Goal: Task Accomplishment & Management: Use online tool/utility

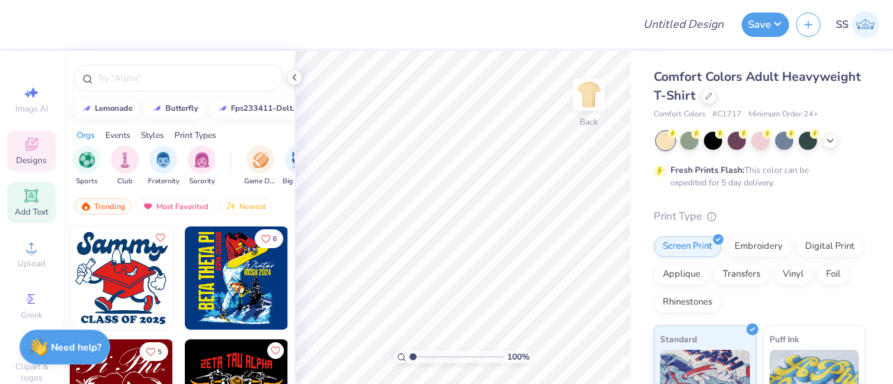
click at [29, 202] on icon at bounding box center [31, 196] width 17 height 17
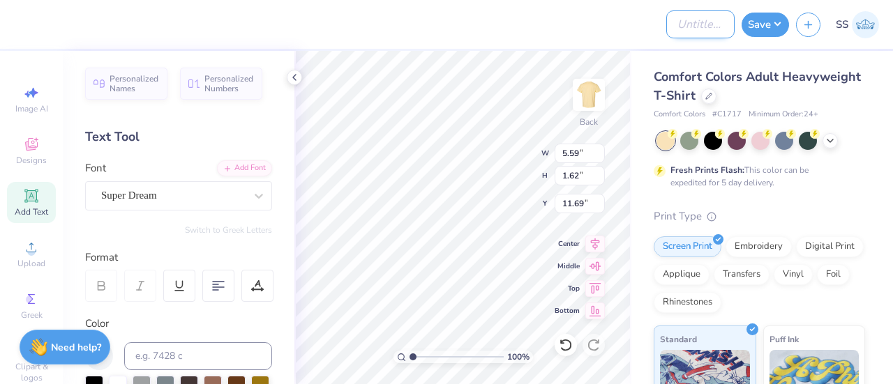
click at [699, 23] on input "Design Title" at bounding box center [700, 24] width 68 height 28
type input "yellow"
click at [754, 23] on button "Save" at bounding box center [765, 22] width 47 height 24
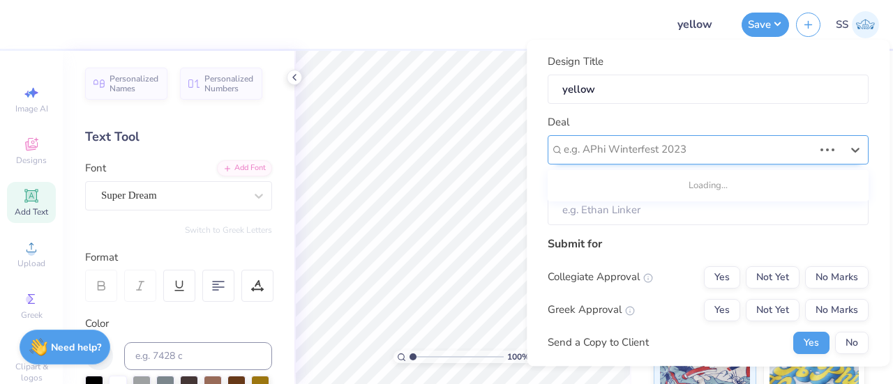
click at [770, 156] on div at bounding box center [689, 150] width 250 height 19
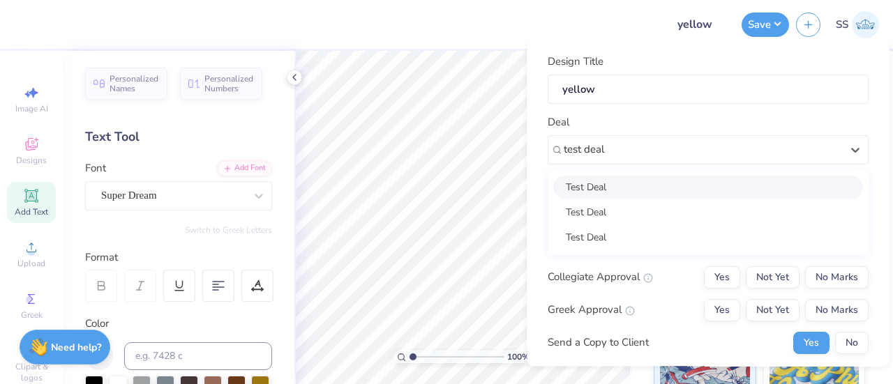
type input "test deal"
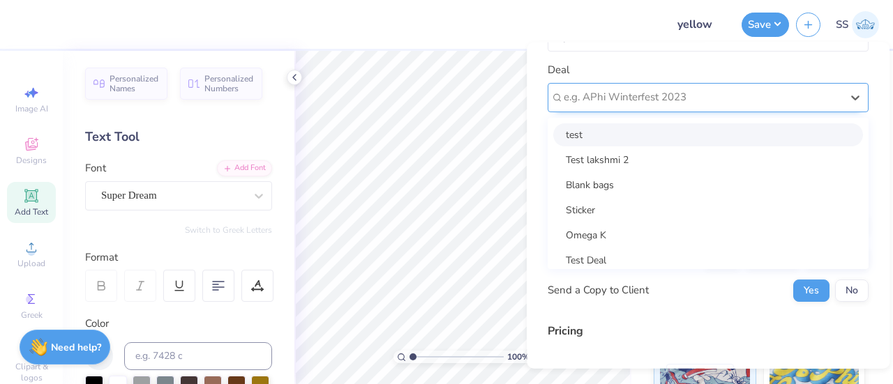
click at [614, 112] on div "option test focused, 1 of 25. 25 results available. Use Up and Down to choose o…" at bounding box center [708, 96] width 321 height 29
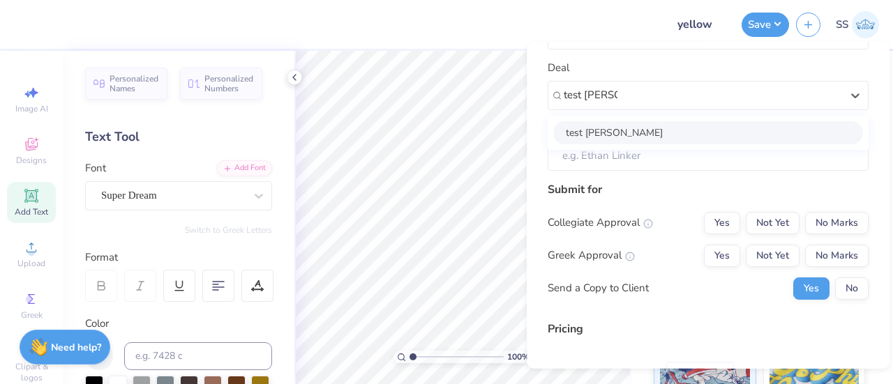
click at [610, 130] on div "test [PERSON_NAME]" at bounding box center [708, 132] width 310 height 23
type input "test [PERSON_NAME]"
type input "Test Shef"
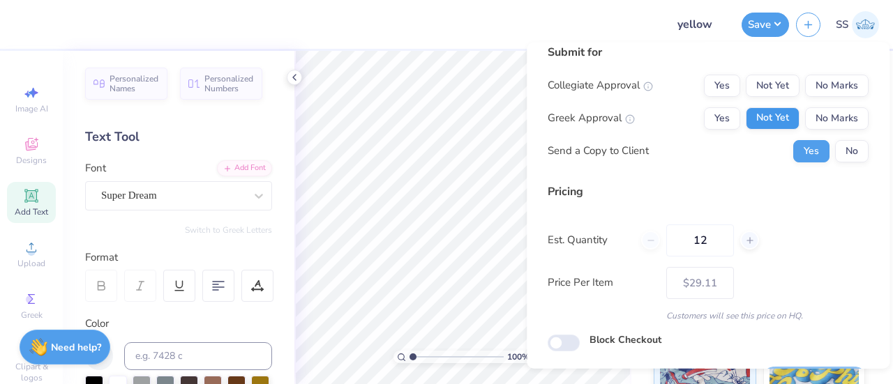
scroll to position [198, 0]
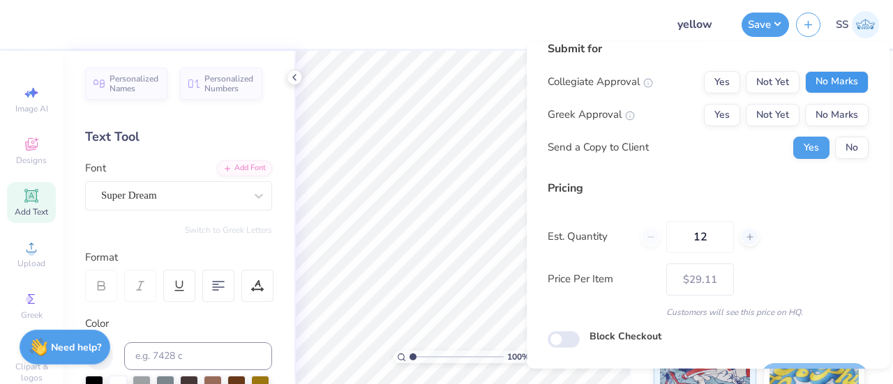
click at [820, 73] on button "No Marks" at bounding box center [836, 81] width 63 height 22
click at [820, 105] on button "No Marks" at bounding box center [836, 114] width 63 height 22
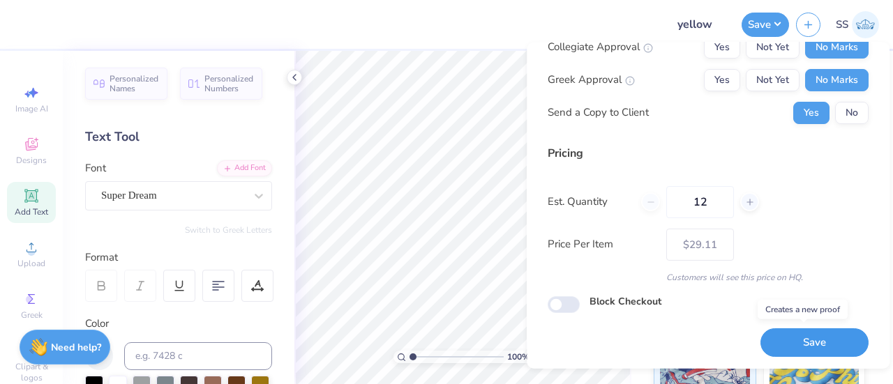
click at [793, 339] on button "Save" at bounding box center [814, 343] width 108 height 29
type input "$29.11"
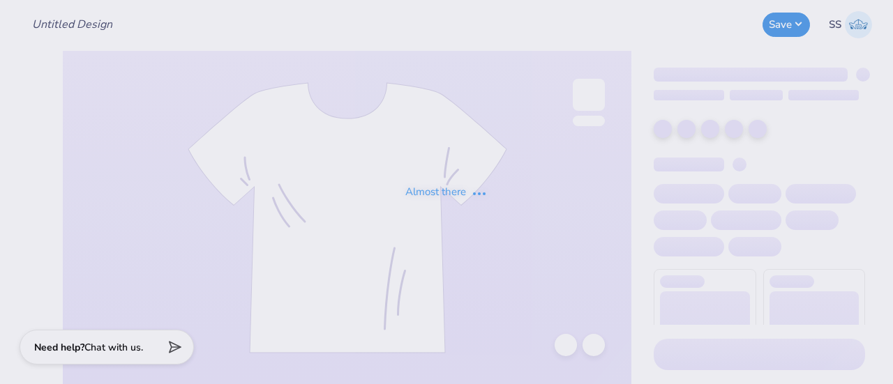
type input "yellow"
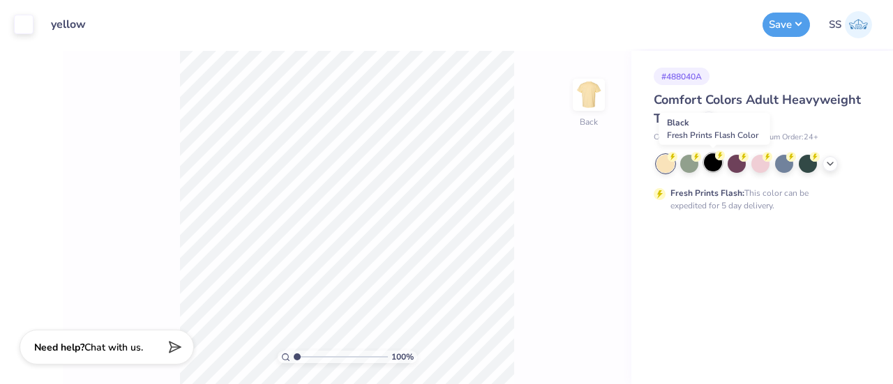
click at [718, 163] on div at bounding box center [713, 162] width 18 height 18
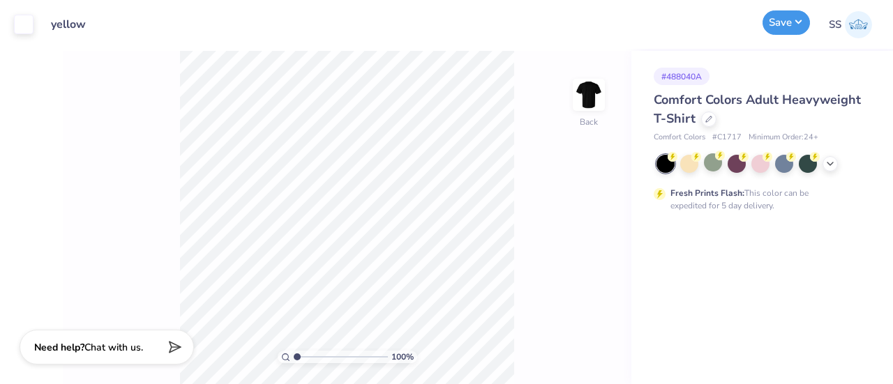
click at [788, 25] on button "Save" at bounding box center [785, 22] width 47 height 24
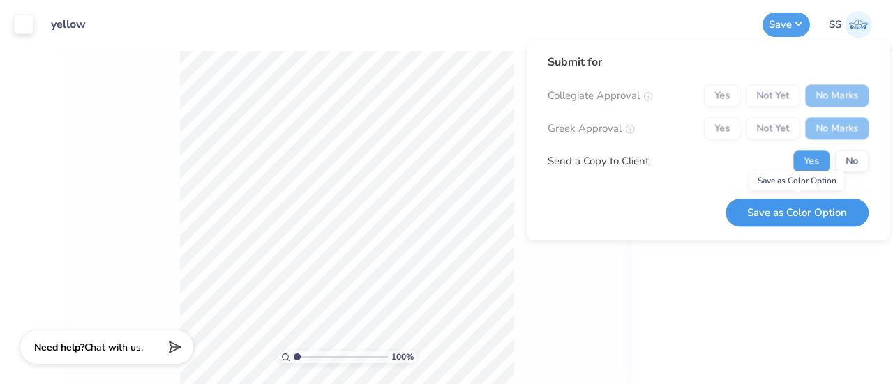
click at [791, 213] on button "Save as Color Option" at bounding box center [796, 213] width 143 height 29
